Goal: Task Accomplishment & Management: Manage account settings

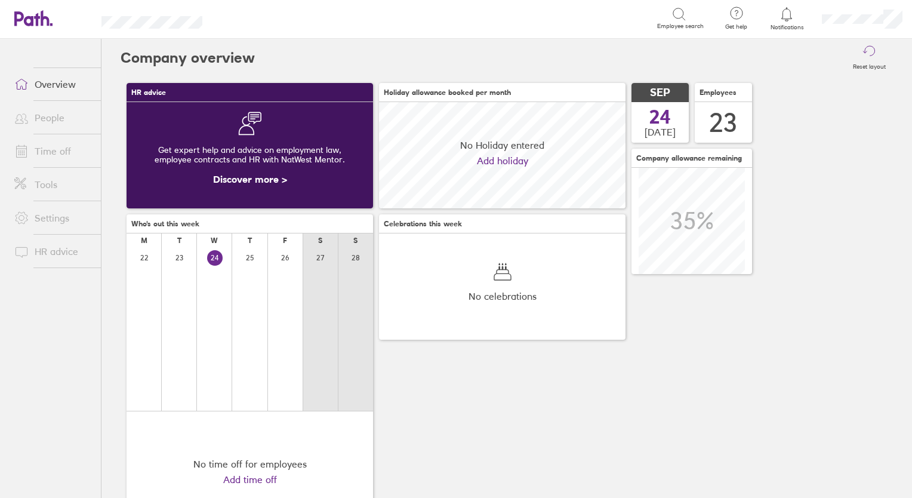
scroll to position [106, 247]
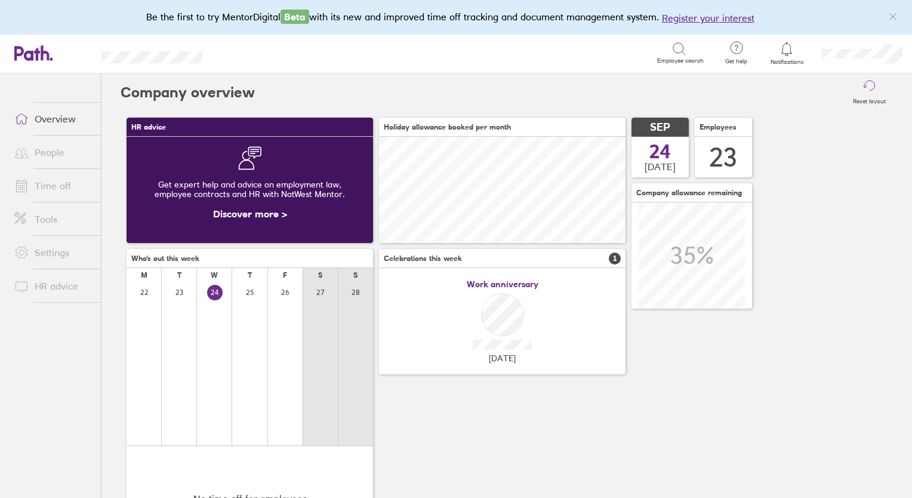
click at [54, 196] on link "Time off" at bounding box center [53, 186] width 96 height 24
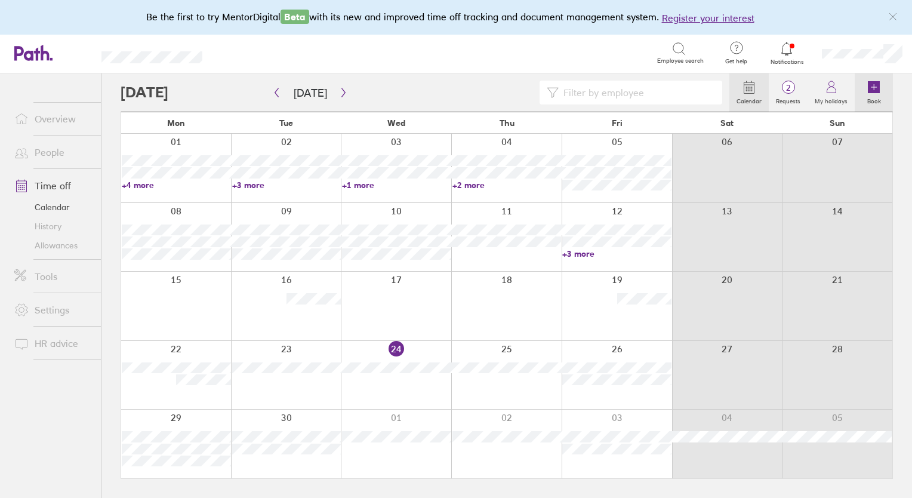
click at [876, 90] on icon at bounding box center [874, 87] width 12 height 12
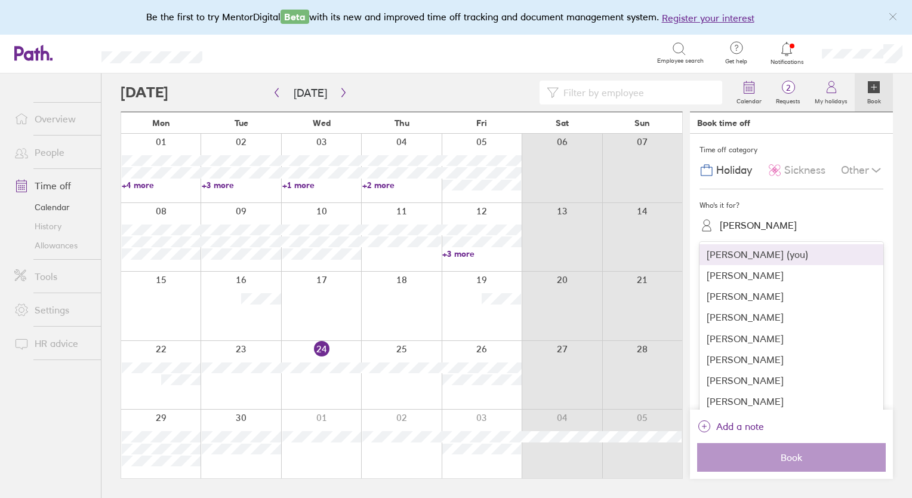
click at [745, 223] on div "[PERSON_NAME]" at bounding box center [758, 225] width 77 height 11
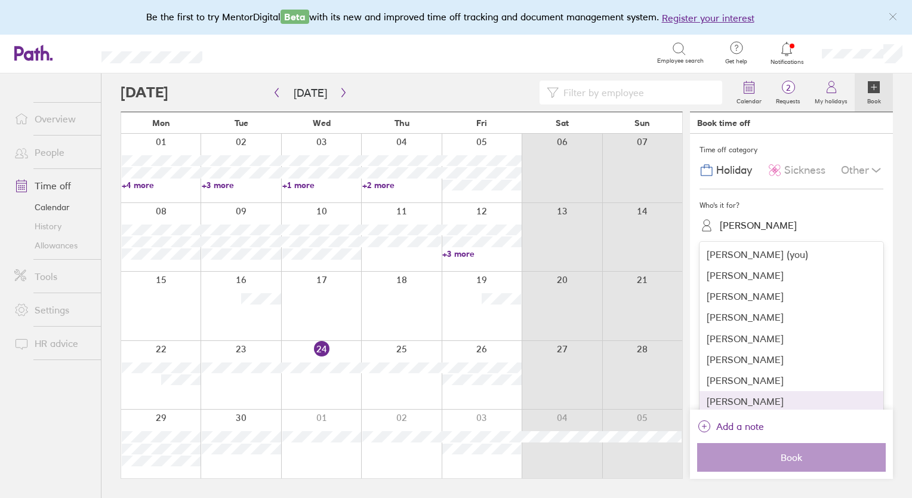
click at [753, 405] on div "[PERSON_NAME]" at bounding box center [792, 401] width 184 height 21
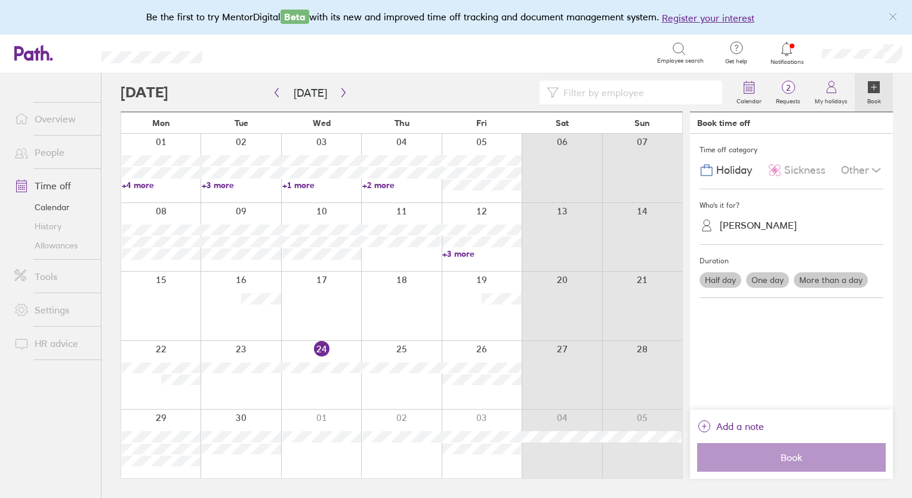
click at [879, 168] on icon at bounding box center [876, 170] width 14 height 14
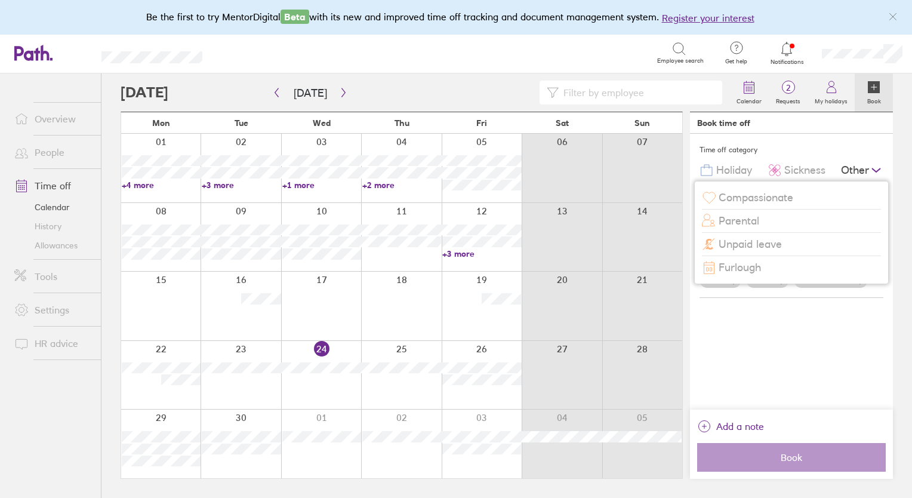
click at [747, 269] on span "Furlough" at bounding box center [740, 267] width 42 height 13
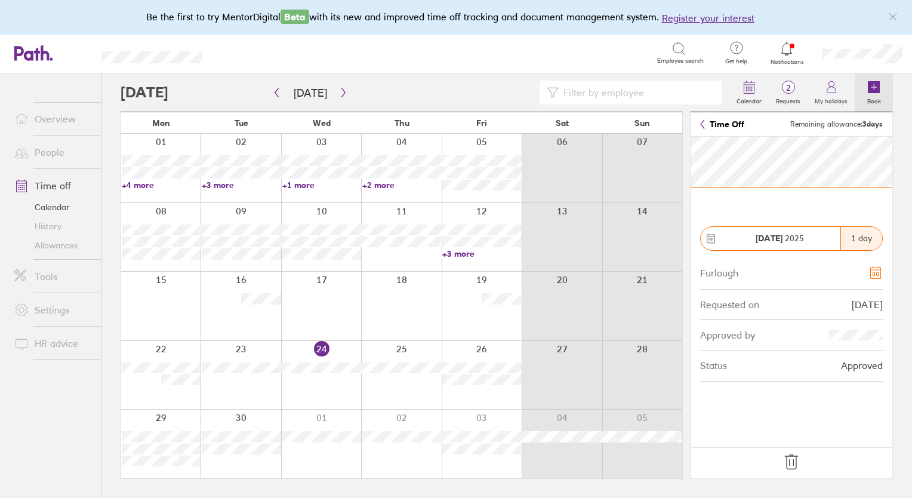
click at [875, 90] on icon at bounding box center [874, 87] width 12 height 12
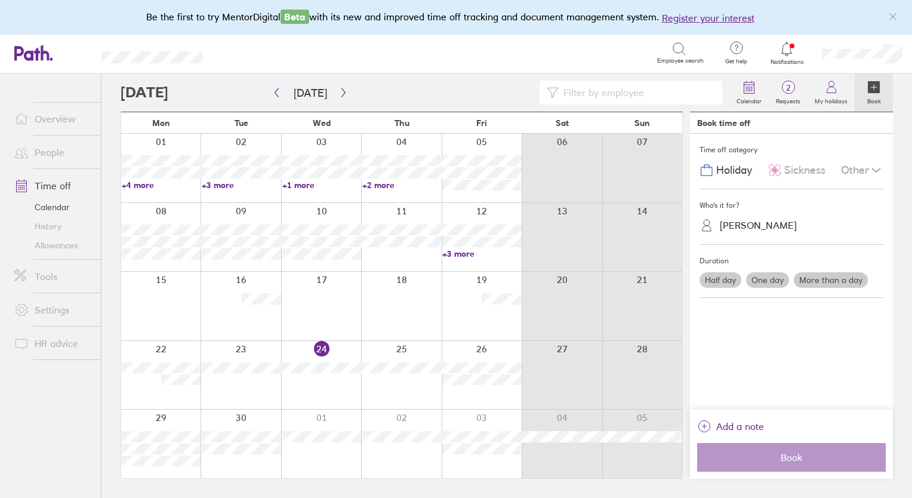
click at [759, 228] on div "[PERSON_NAME]" at bounding box center [758, 225] width 77 height 11
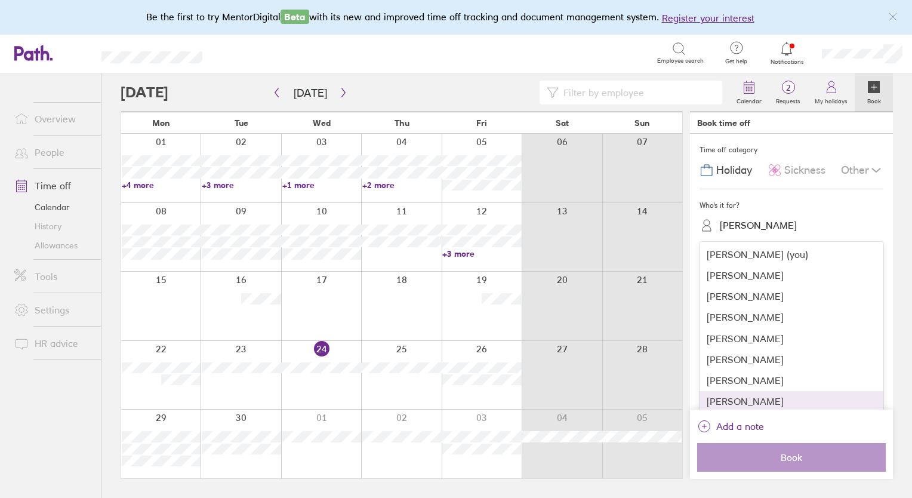
click at [722, 397] on div "[PERSON_NAME]" at bounding box center [792, 401] width 184 height 21
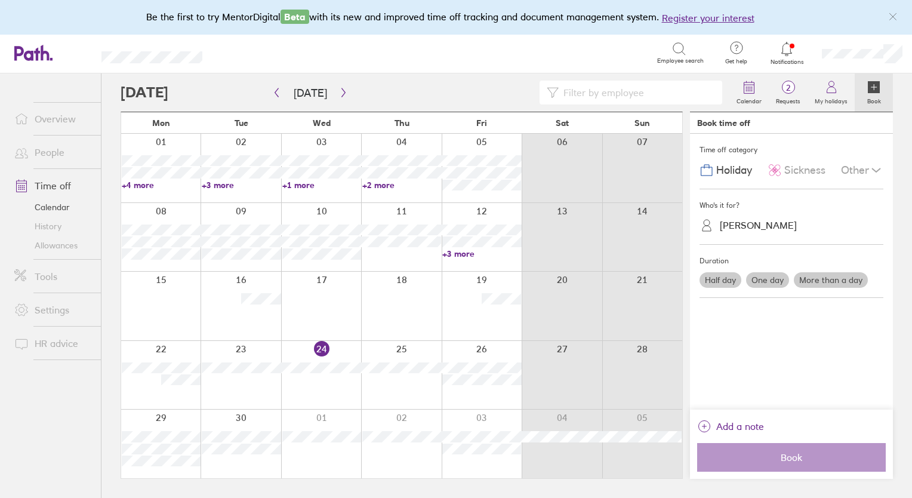
click at [848, 167] on div "Other" at bounding box center [862, 170] width 42 height 23
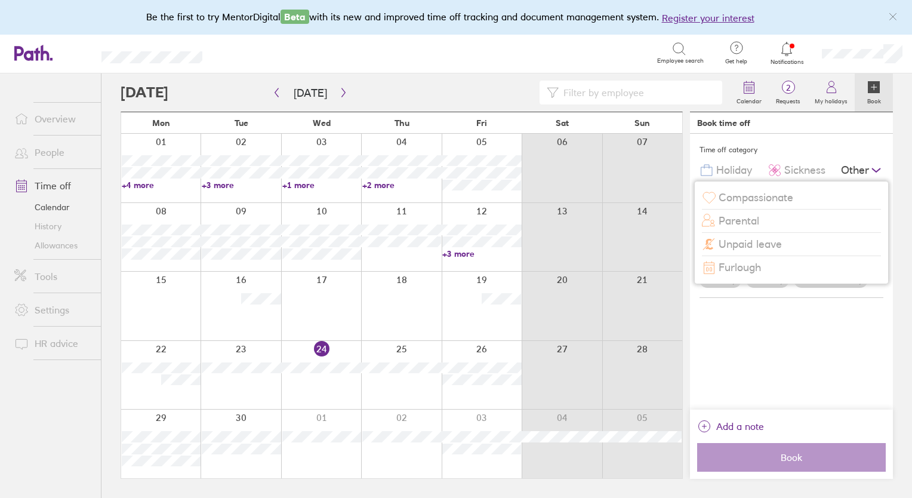
click at [743, 269] on span "Furlough" at bounding box center [740, 267] width 42 height 13
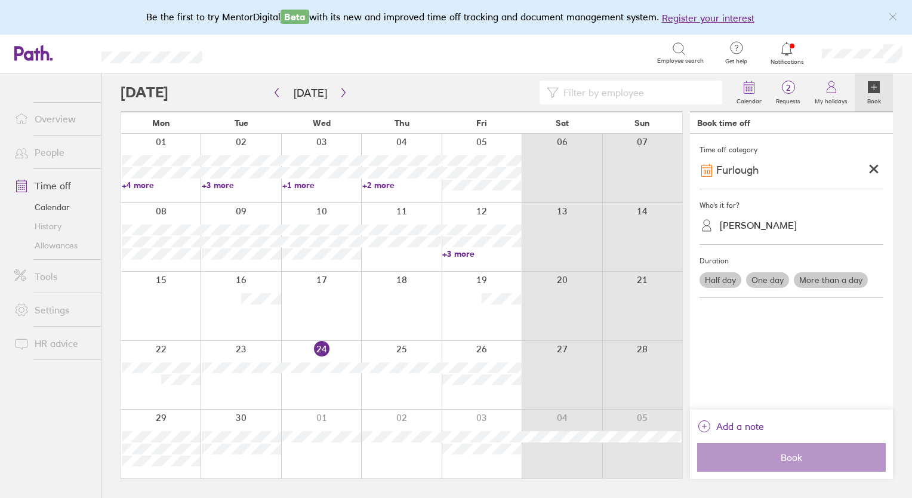
click at [822, 283] on label "More than a day" at bounding box center [831, 280] width 74 height 16
click at [0, 0] on input "More than a day" at bounding box center [0, 0] width 0 height 0
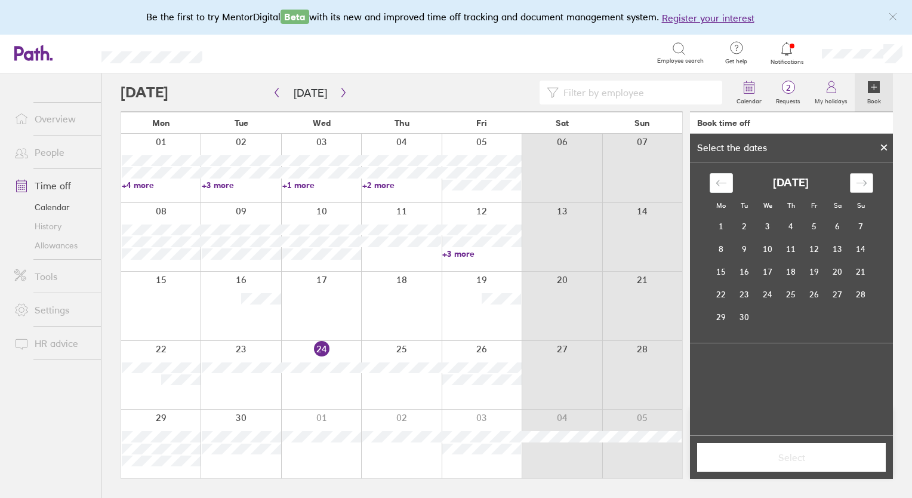
click at [860, 177] on icon "Move forward to switch to the next month." at bounding box center [861, 182] width 11 height 11
click at [768, 230] on td "1" at bounding box center [767, 227] width 23 height 23
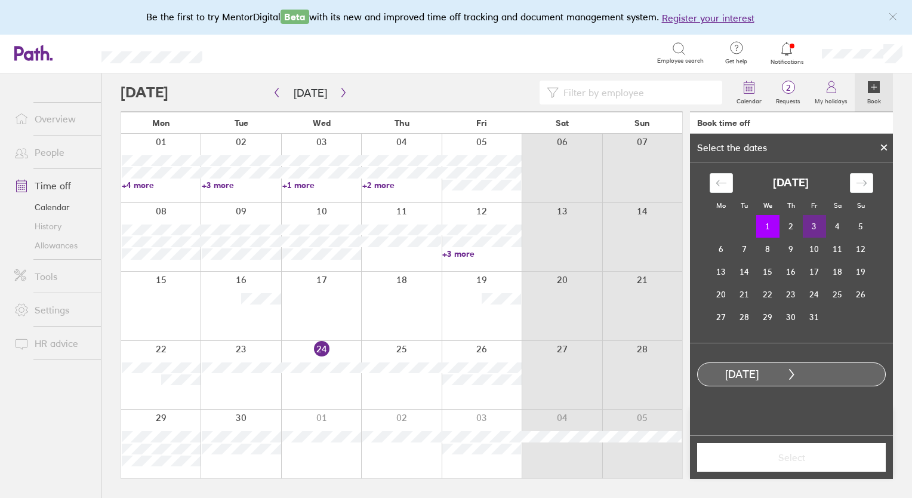
click at [816, 226] on td "3" at bounding box center [814, 226] width 23 height 23
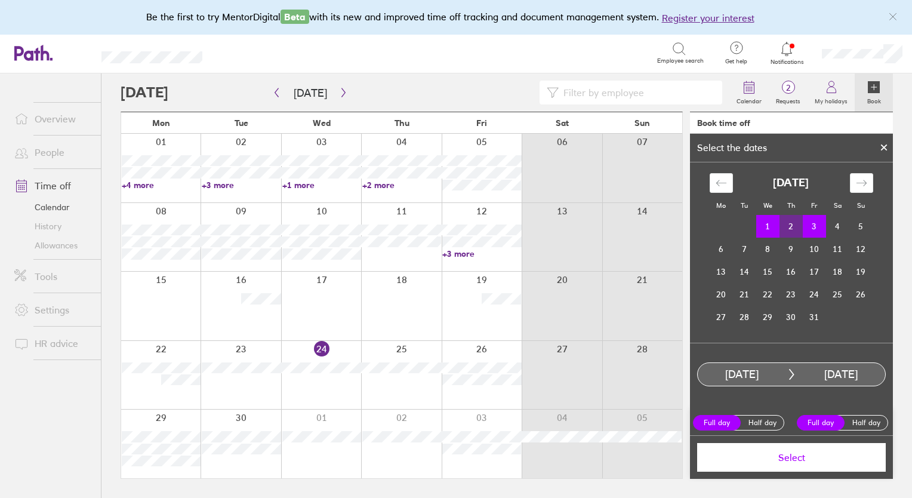
click at [801, 459] on span "Select" at bounding box center [792, 457] width 172 height 11
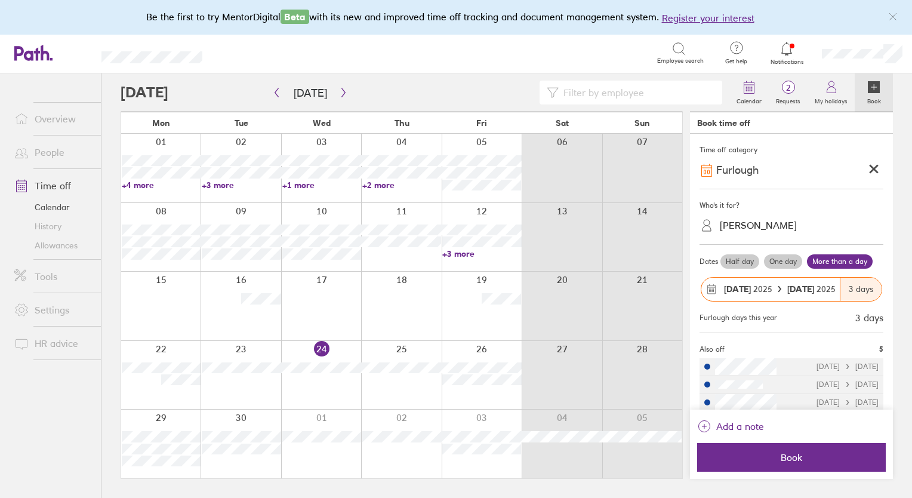
click at [801, 459] on span "Book" at bounding box center [792, 457] width 172 height 11
